Goal: Task Accomplishment & Management: Use online tool/utility

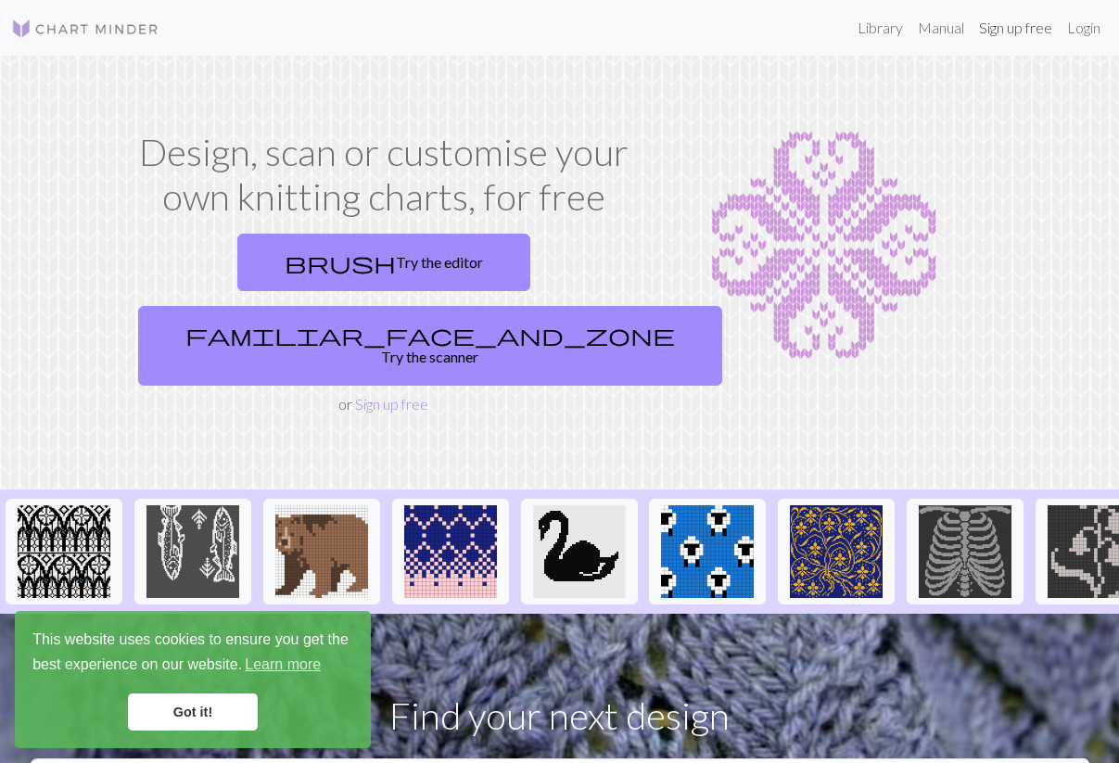
click at [1000, 30] on link "Sign up free" at bounding box center [1016, 27] width 88 height 37
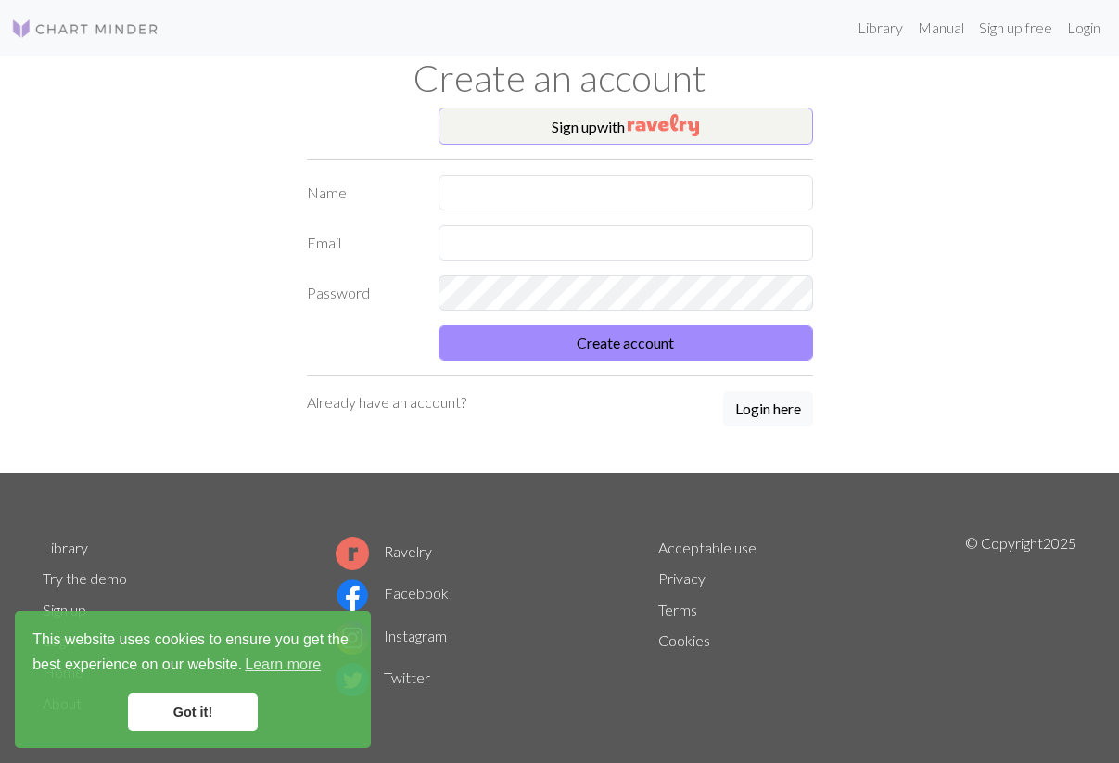
click at [650, 122] on img "button" at bounding box center [663, 125] width 71 height 22
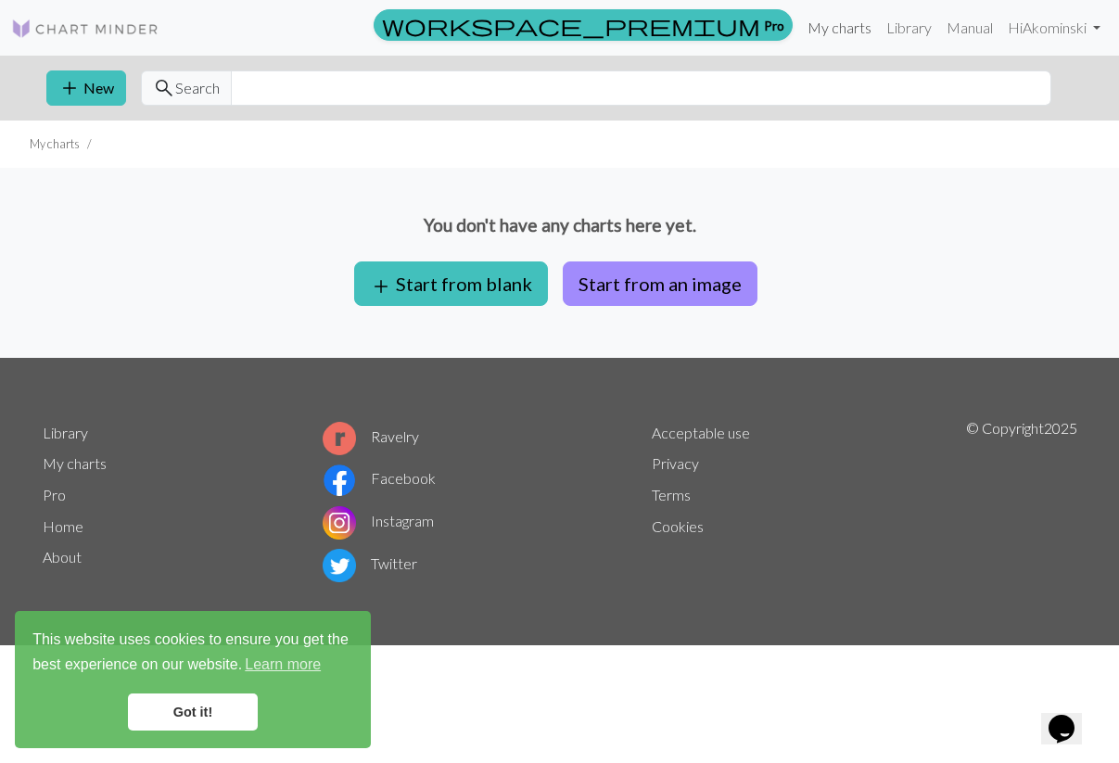
click at [837, 23] on link "My charts" at bounding box center [839, 27] width 79 height 37
click at [907, 29] on link "Library" at bounding box center [909, 27] width 60 height 37
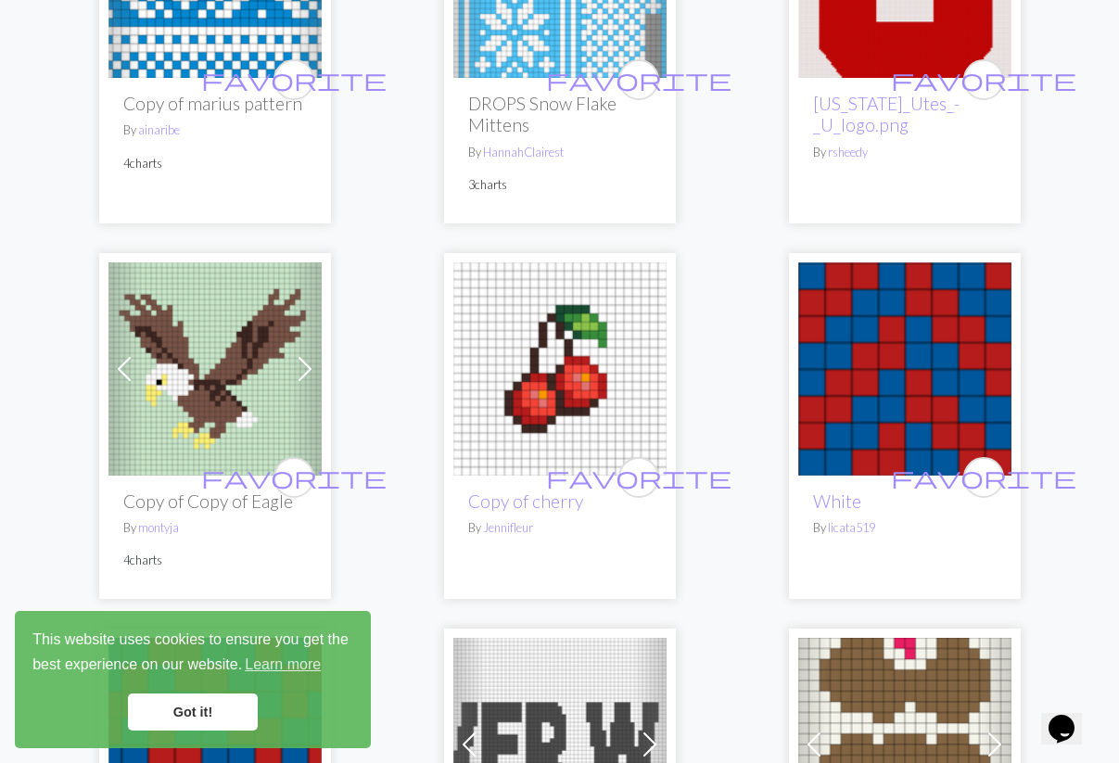
scroll to position [757, 0]
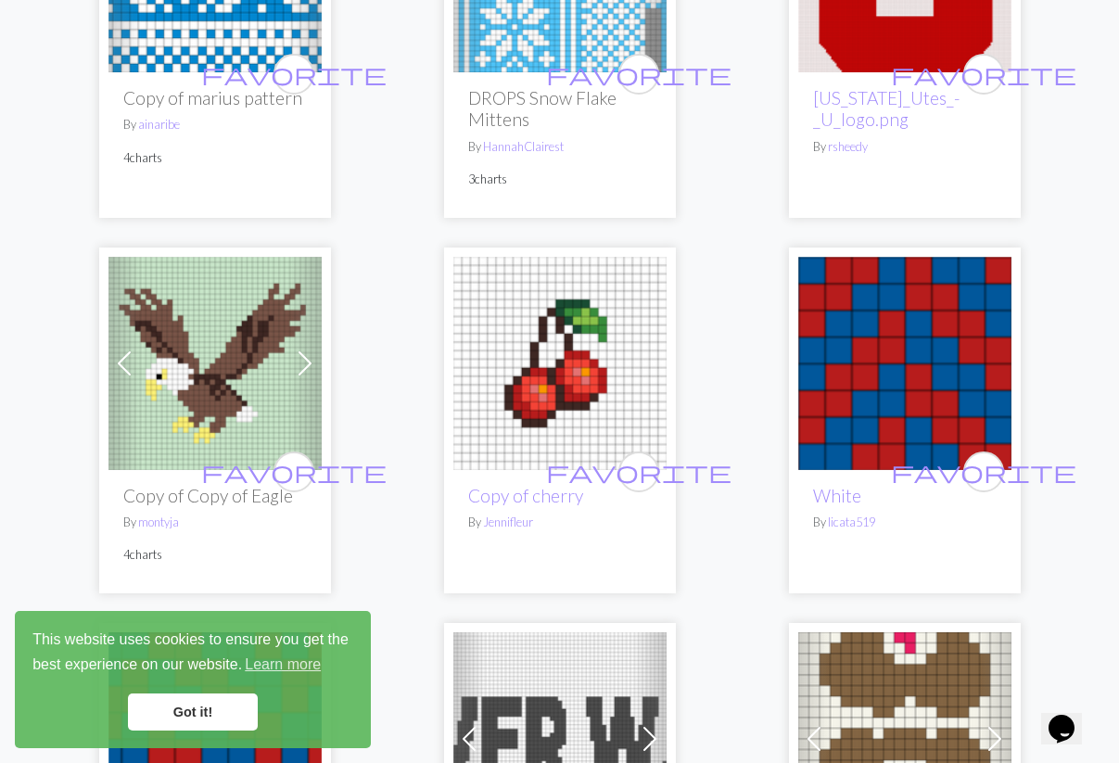
click at [182, 717] on link "Got it!" at bounding box center [193, 712] width 130 height 37
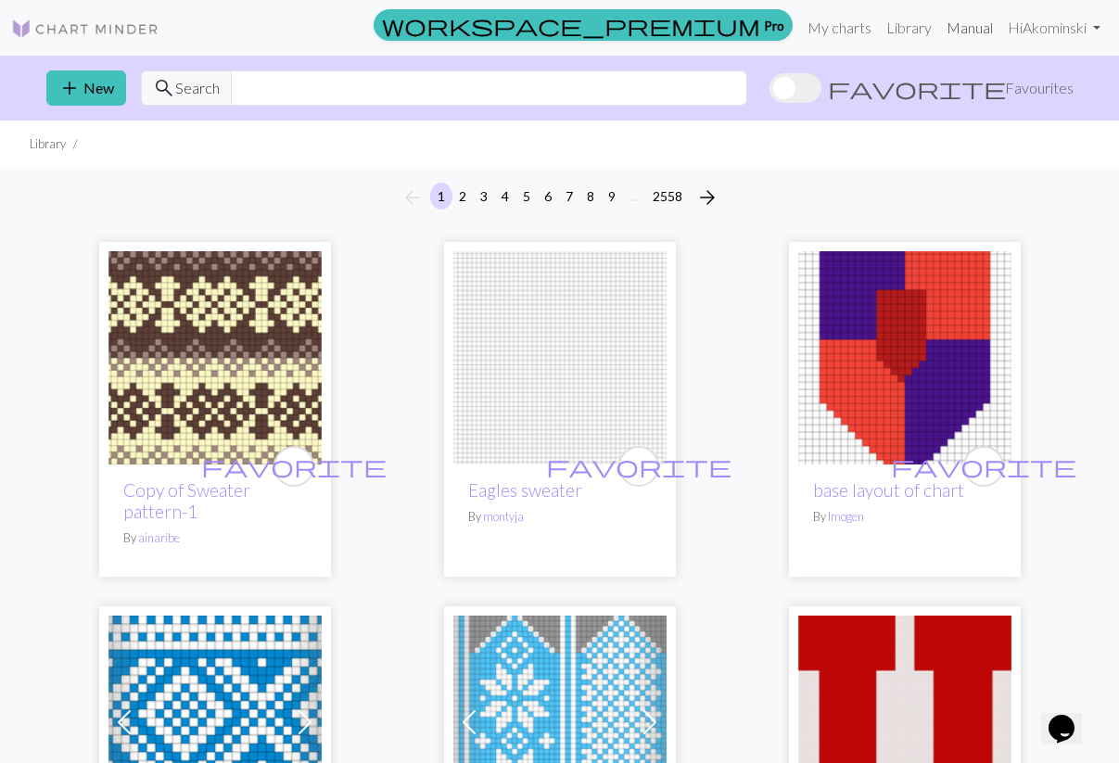
scroll to position [0, 0]
click at [964, 28] on link "Manual" at bounding box center [969, 27] width 61 height 37
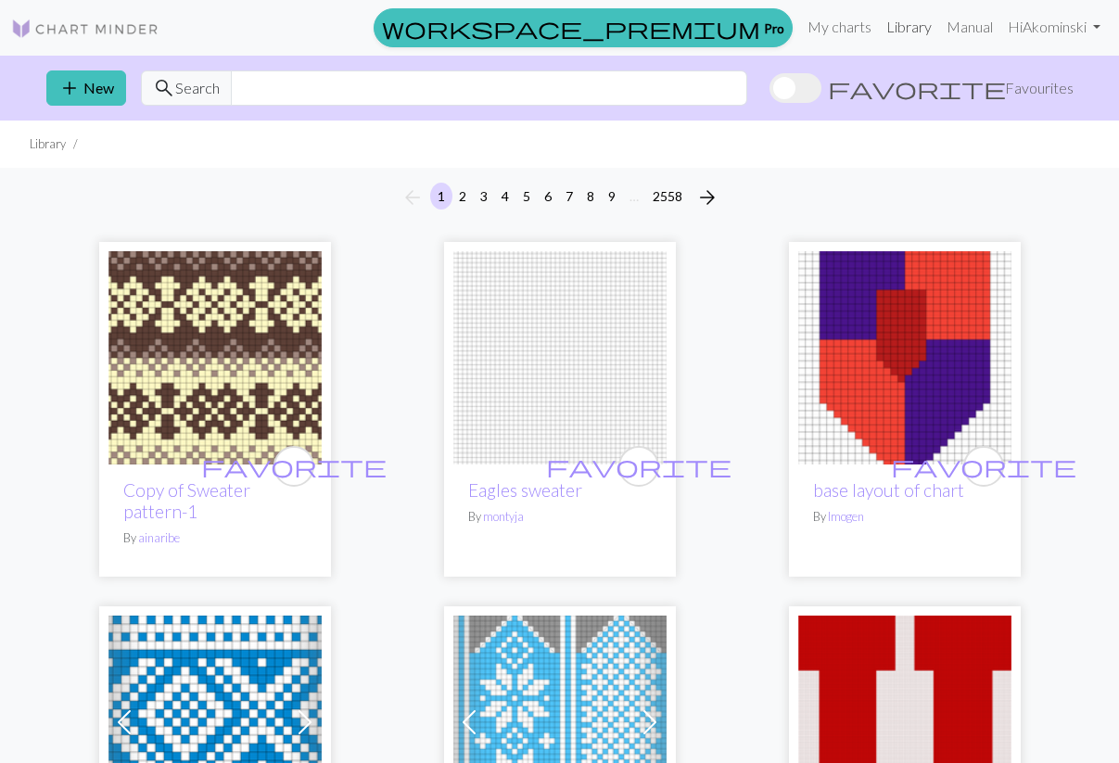
click at [906, 32] on link "Library" at bounding box center [909, 26] width 60 height 37
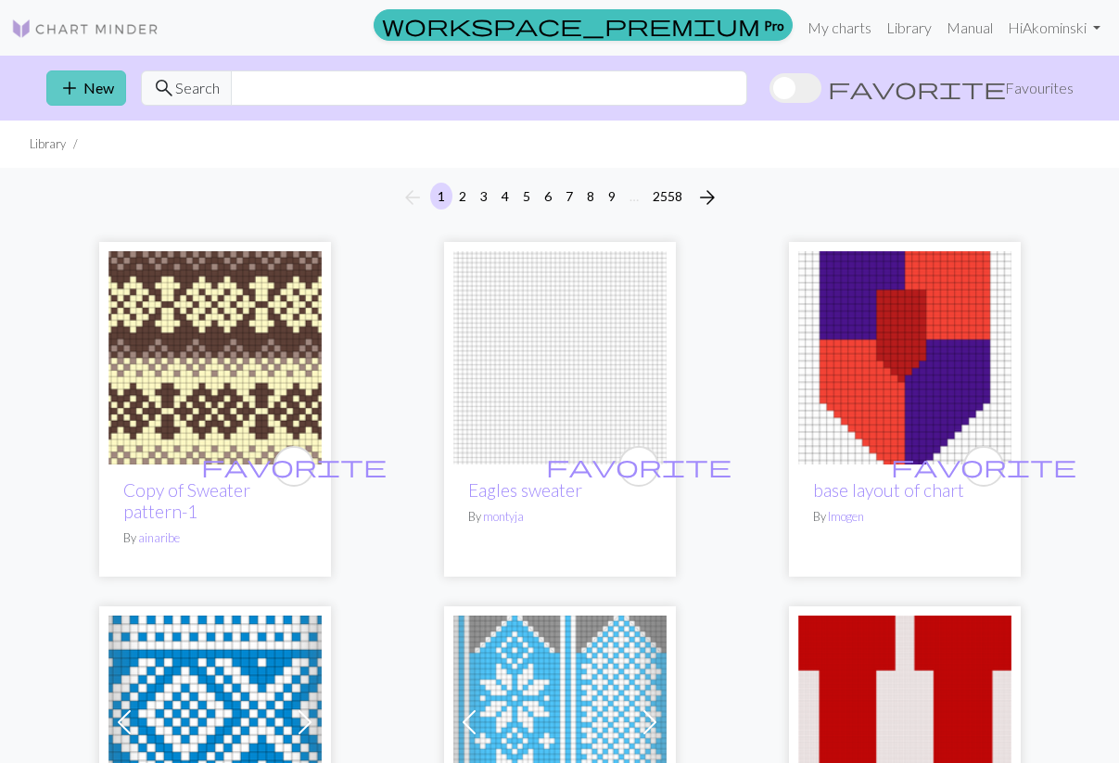
click at [76, 85] on span "add" at bounding box center [69, 88] width 22 height 26
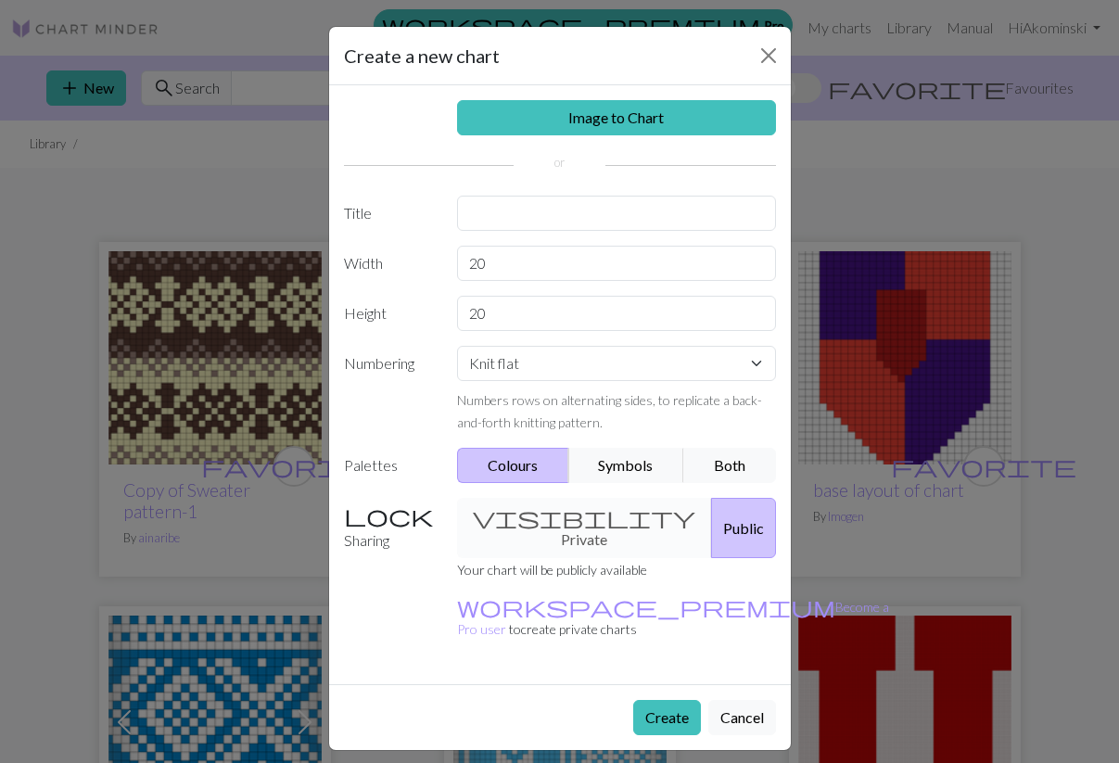
click at [543, 534] on div "visibility Private Public" at bounding box center [616, 528] width 341 height 60
click at [545, 501] on div "visibility Private Public" at bounding box center [616, 528] width 341 height 60
click at [545, 513] on div "visibility Private Public" at bounding box center [616, 528] width 341 height 60
click at [520, 321] on input "20" at bounding box center [616, 313] width 319 height 35
click at [499, 278] on input "20" at bounding box center [616, 263] width 319 height 35
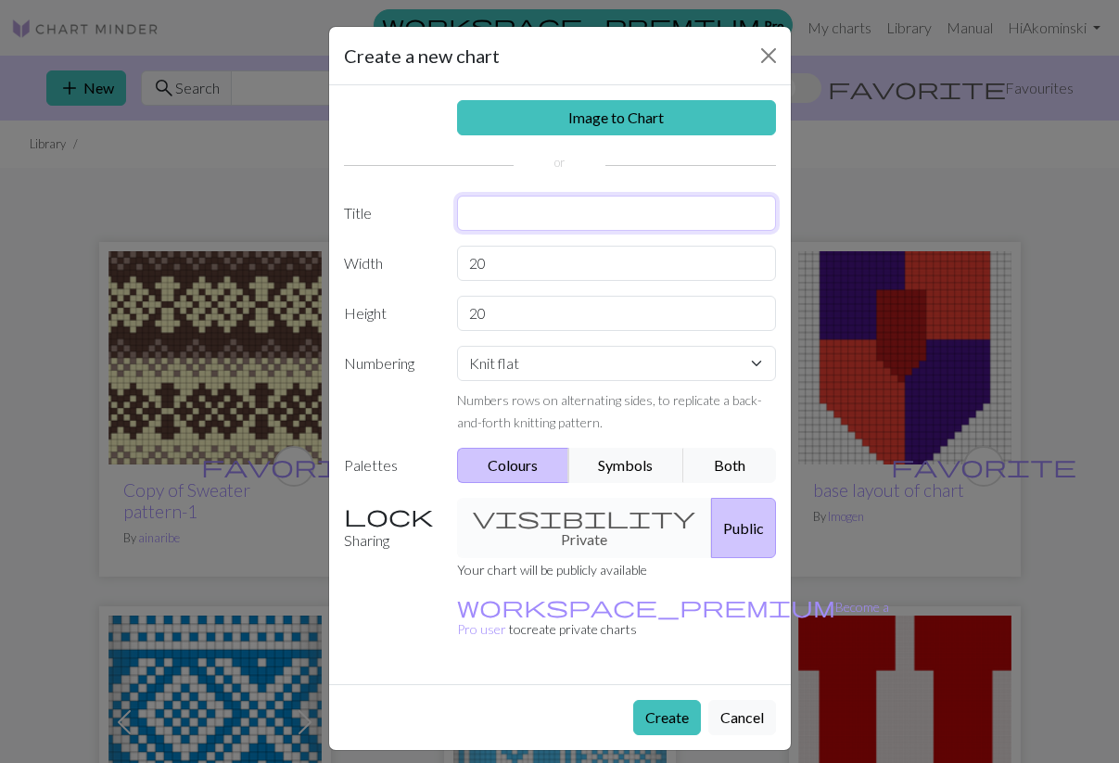
click at [464, 211] on input "text" at bounding box center [616, 213] width 319 height 35
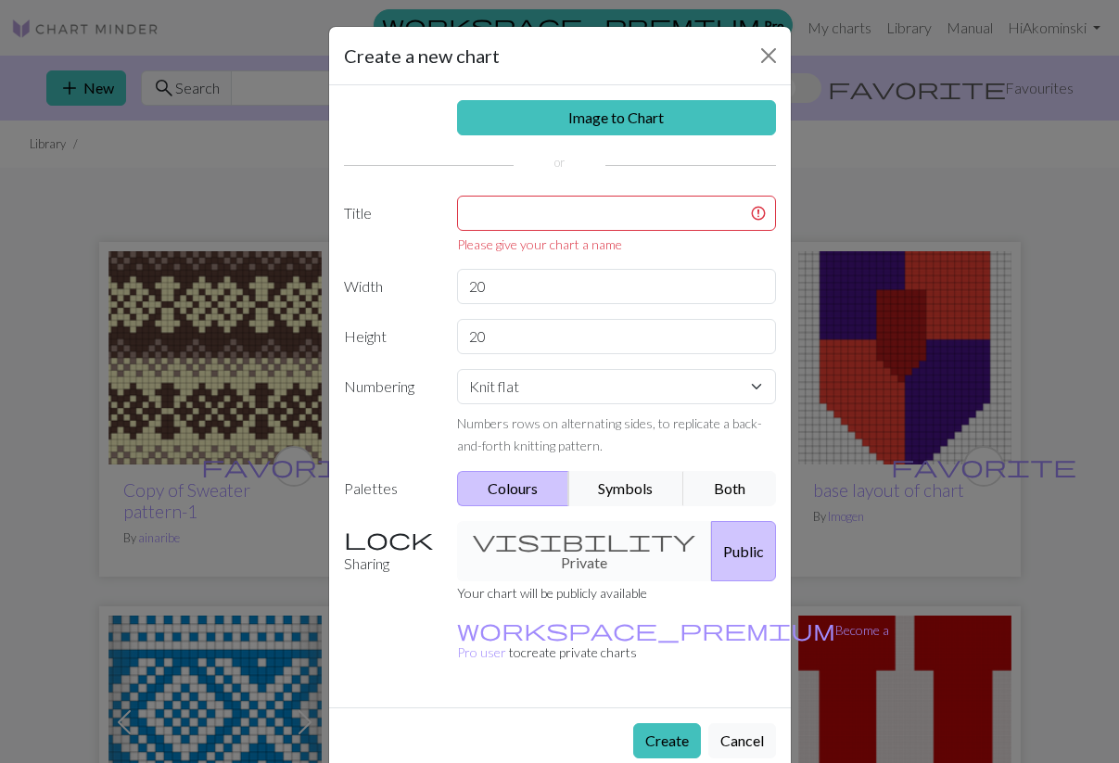
click at [418, 343] on div "Image to Chart Title Please give your chart a name Width 20 Height 20 Numbering…" at bounding box center [560, 396] width 462 height 622
click at [762, 48] on button "Close" at bounding box center [769, 56] width 30 height 30
